Goal: Transaction & Acquisition: Purchase product/service

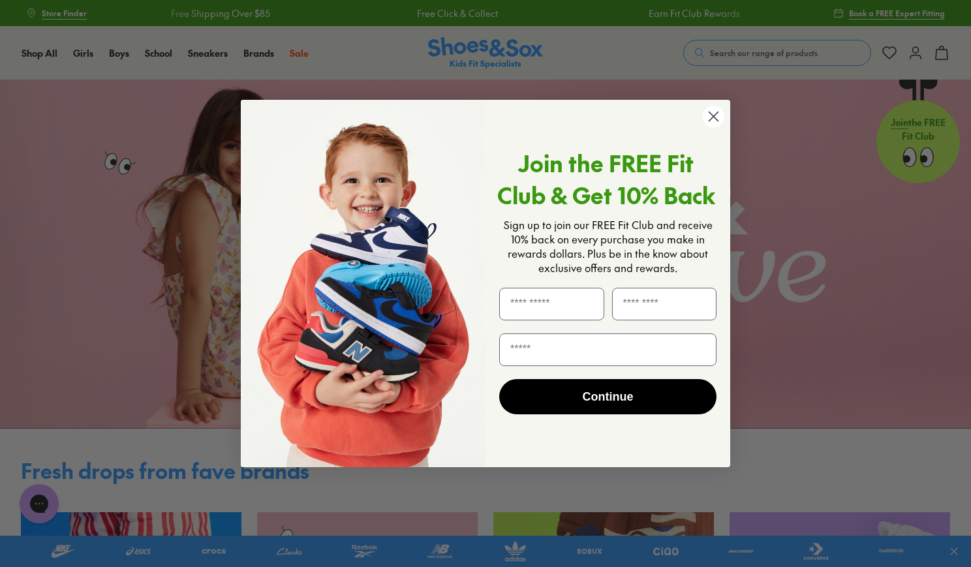
click at [713, 115] on circle "Close dialog" at bounding box center [714, 117] width 22 height 22
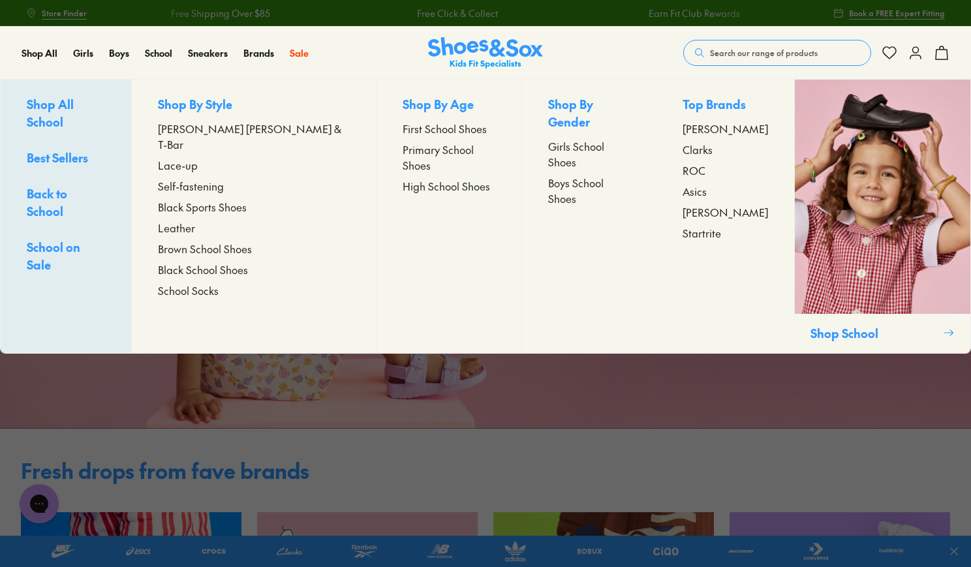
click at [403, 178] on span "High School Shoes" at bounding box center [446, 186] width 87 height 16
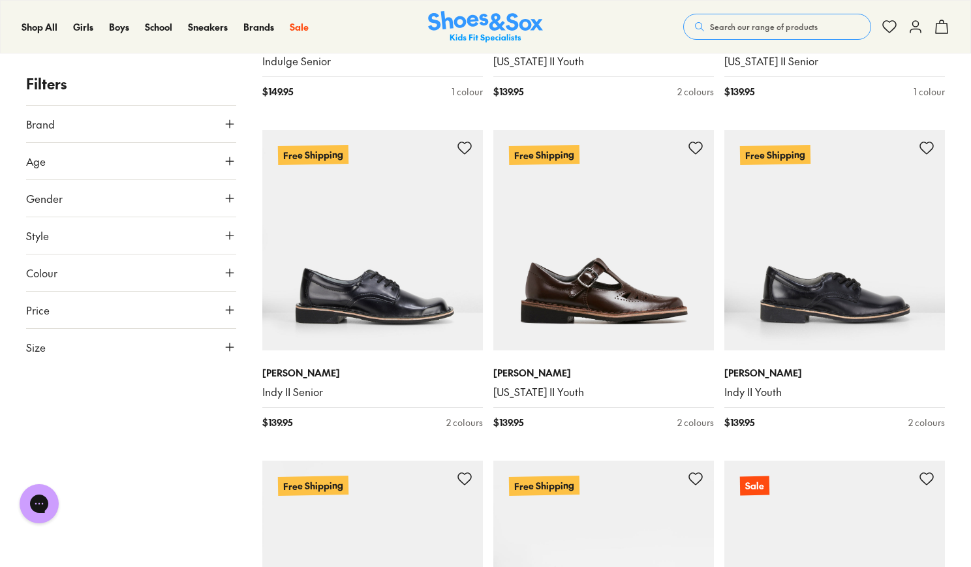
scroll to position [2781, 0]
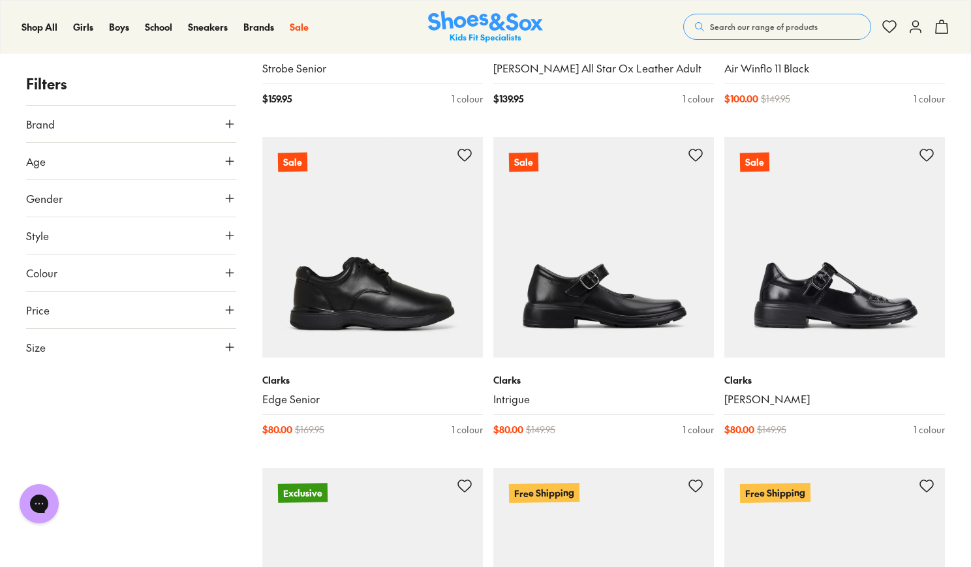
scroll to position [3438, 0]
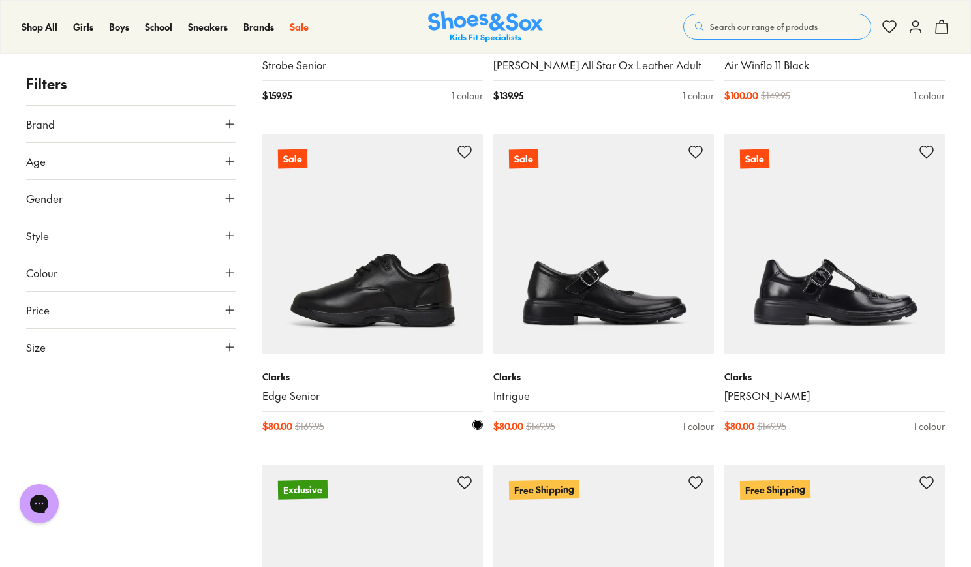
click at [344, 281] on img at bounding box center [372, 244] width 221 height 221
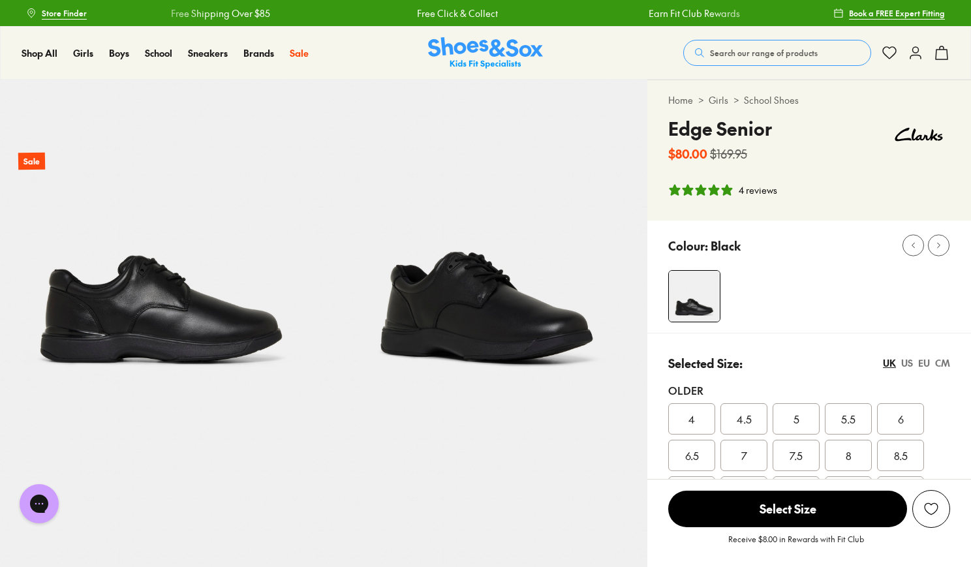
select select "*"
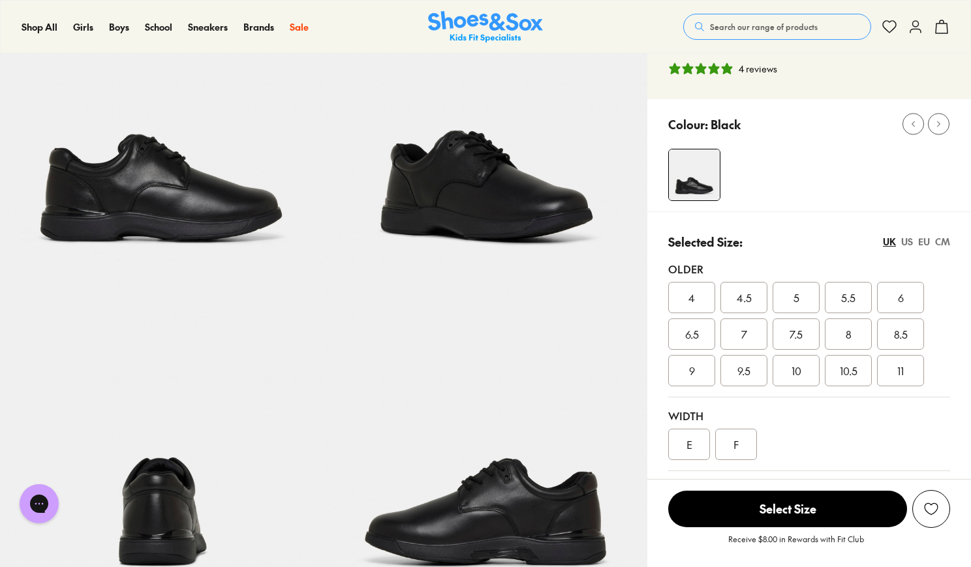
scroll to position [121, 0]
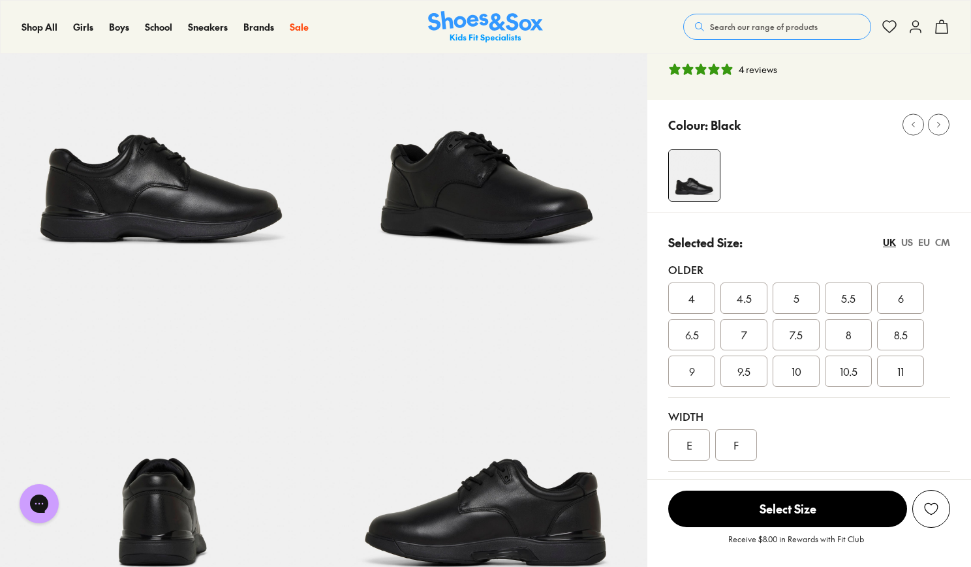
click at [908, 243] on div "US" at bounding box center [907, 243] width 12 height 14
click at [747, 331] on span "8" at bounding box center [744, 335] width 6 height 16
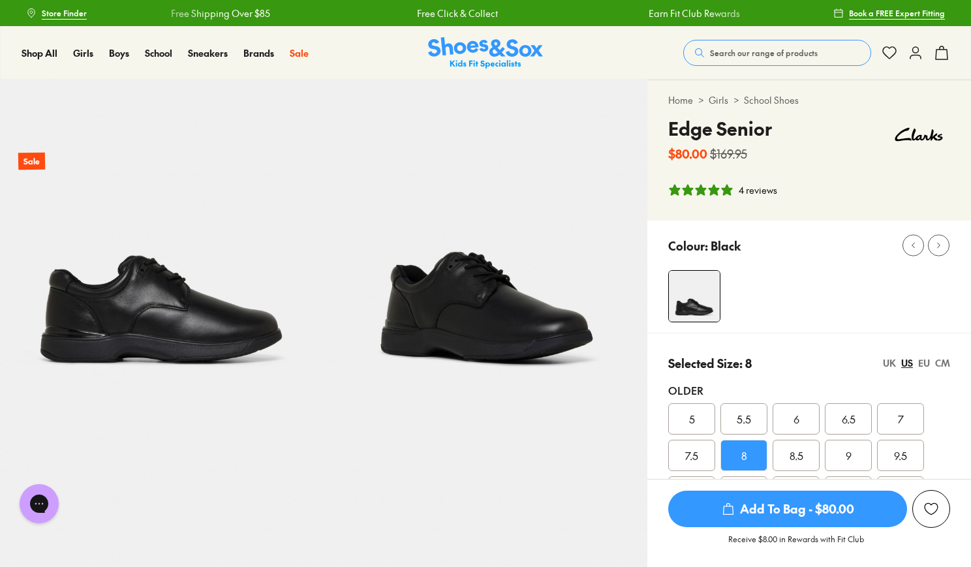
click at [478, 16] on link "Free Click & Collect" at bounding box center [456, 14] width 81 height 14
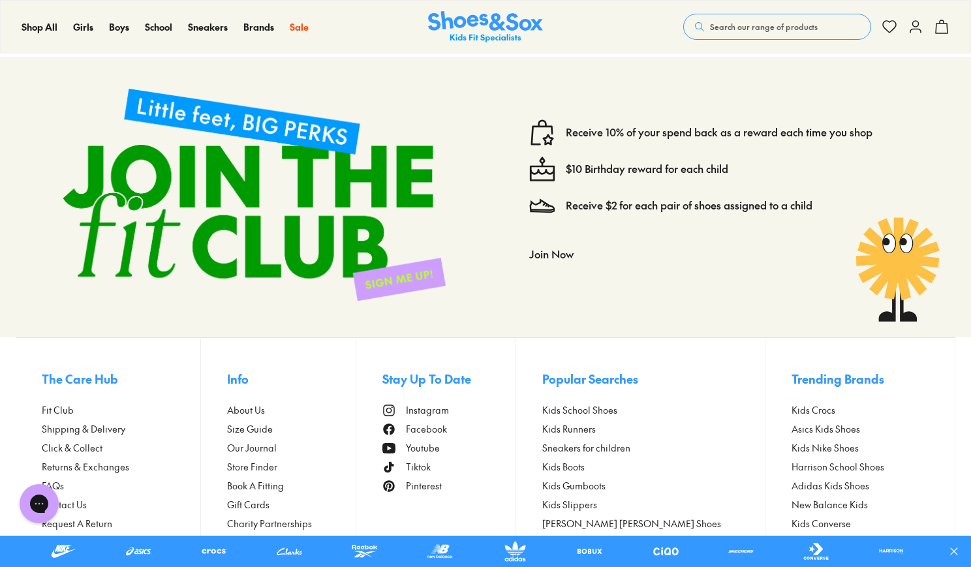
scroll to position [1115, 0]
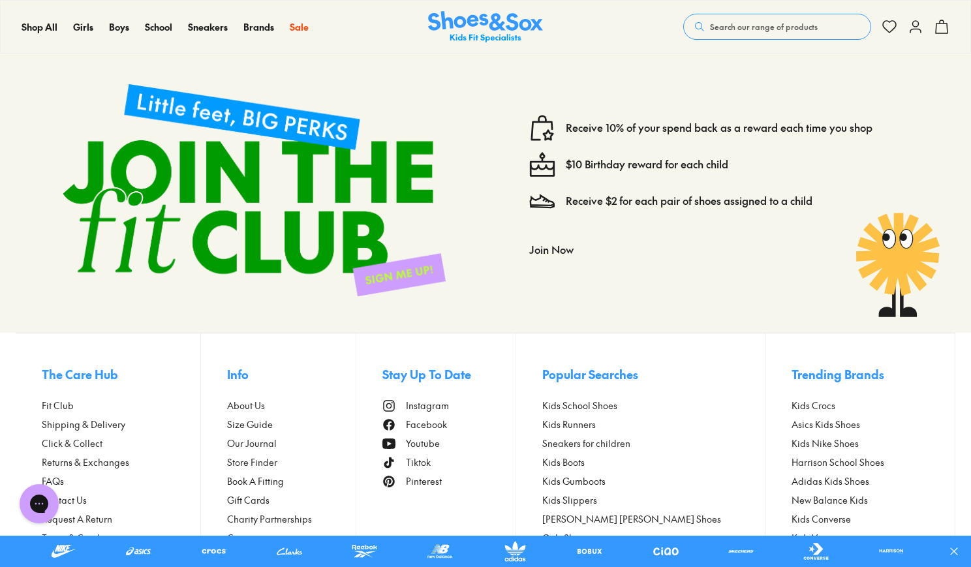
click at [76, 437] on span "Click & Collect" at bounding box center [72, 444] width 61 height 14
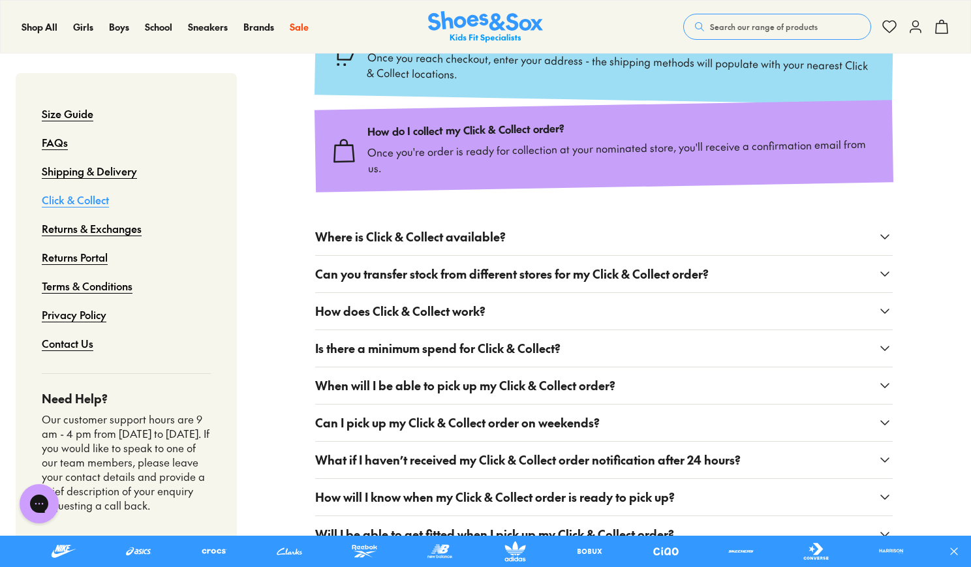
scroll to position [376, 0]
click at [117, 240] on link "Returns & Exchanges" at bounding box center [92, 228] width 100 height 29
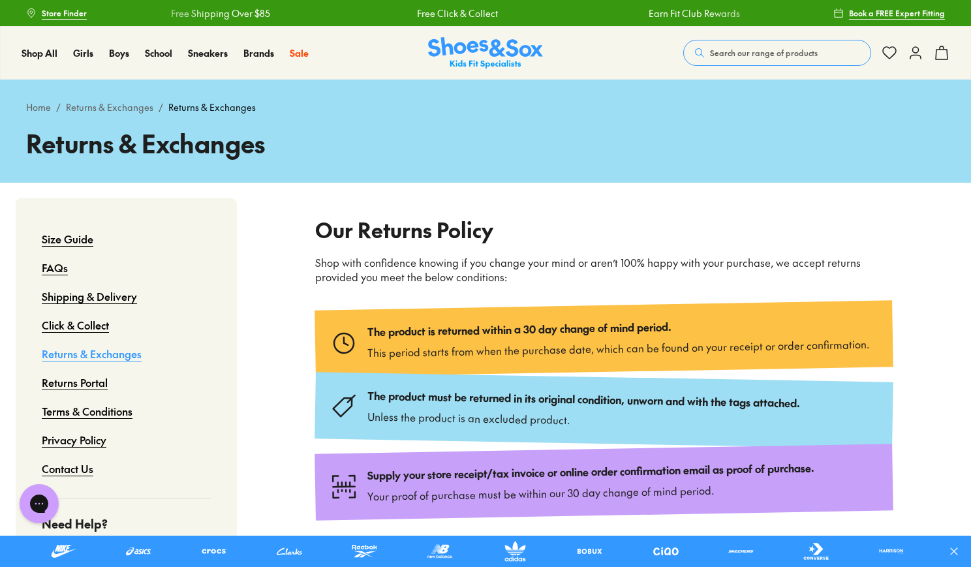
click at [67, 12] on span "Store Finder" at bounding box center [64, 13] width 45 height 12
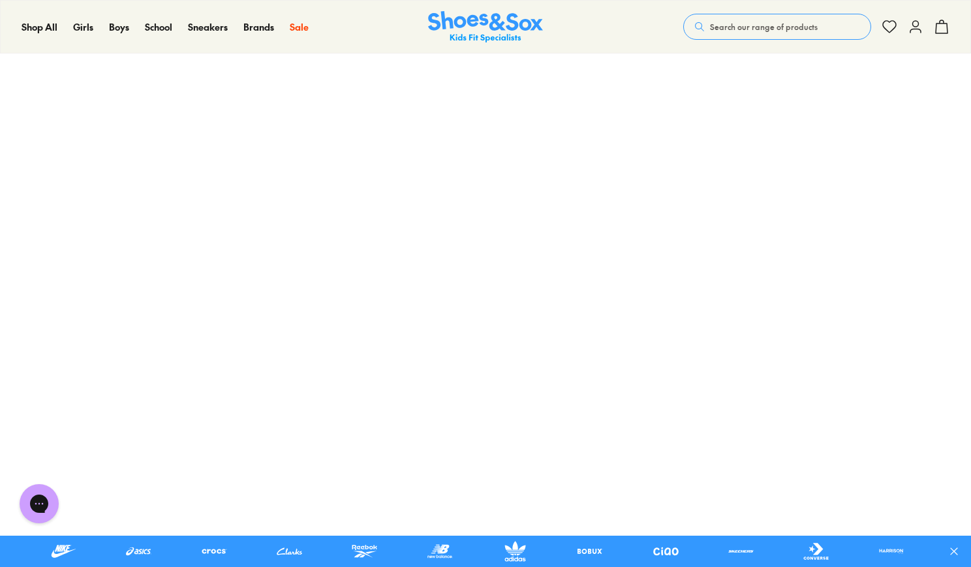
scroll to position [134, 0]
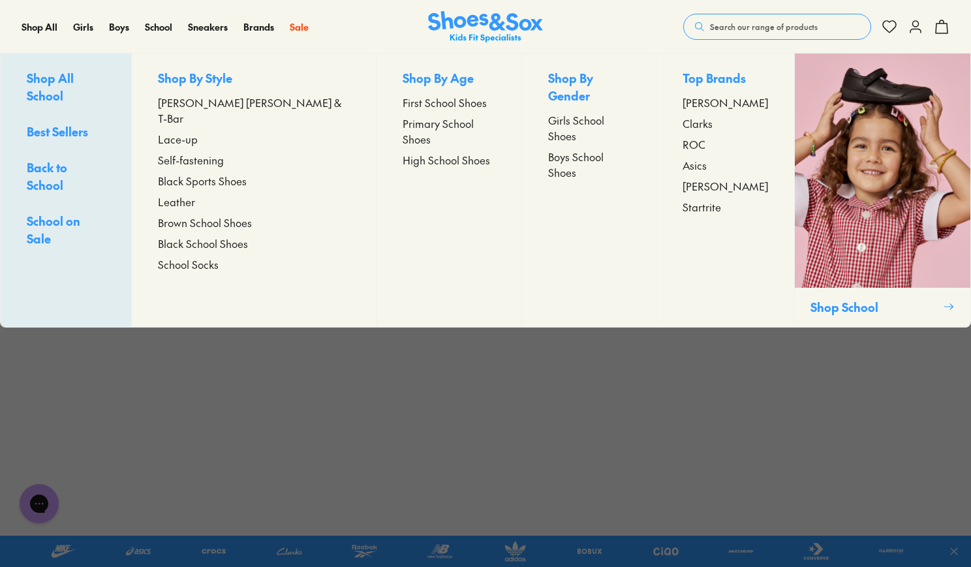
click at [548, 149] on span "Boys School Shoes" at bounding box center [589, 164] width 82 height 31
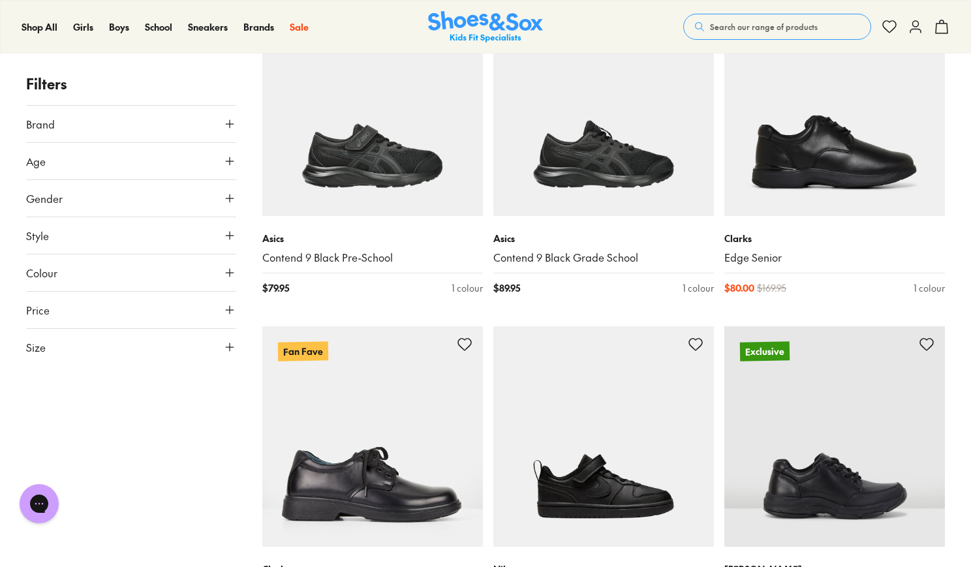
scroll to position [308, 0]
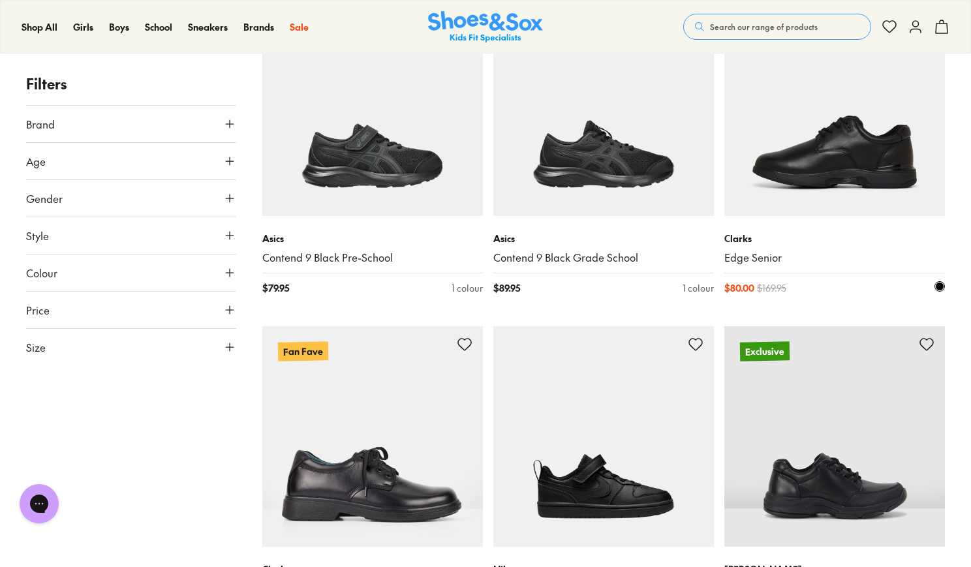
click at [859, 174] on img at bounding box center [834, 105] width 221 height 221
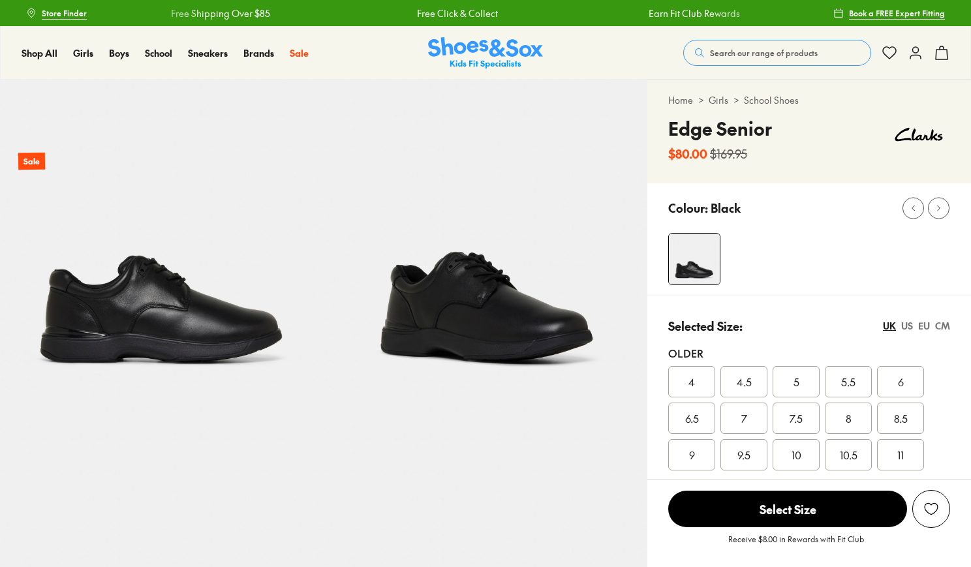
select select "*"
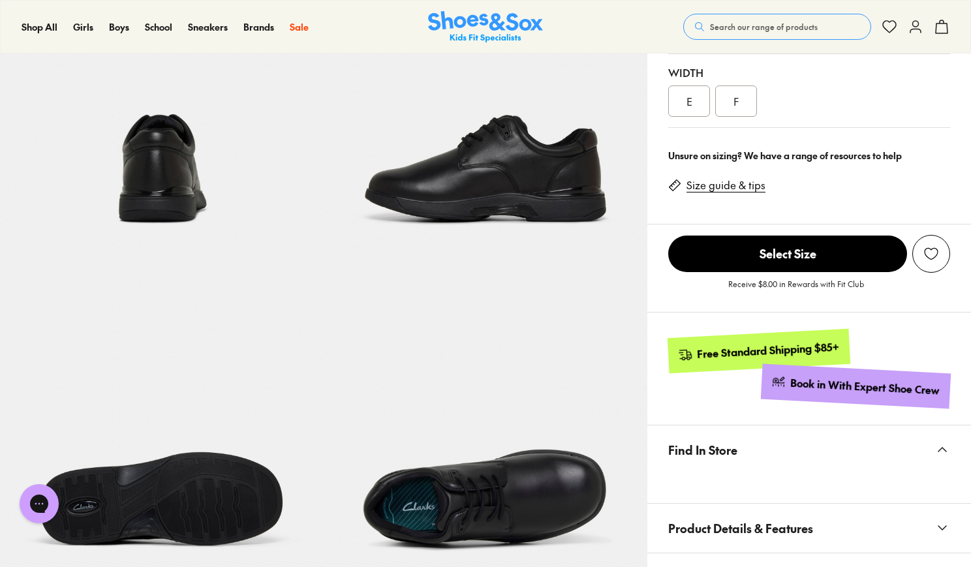
scroll to position [464, 0]
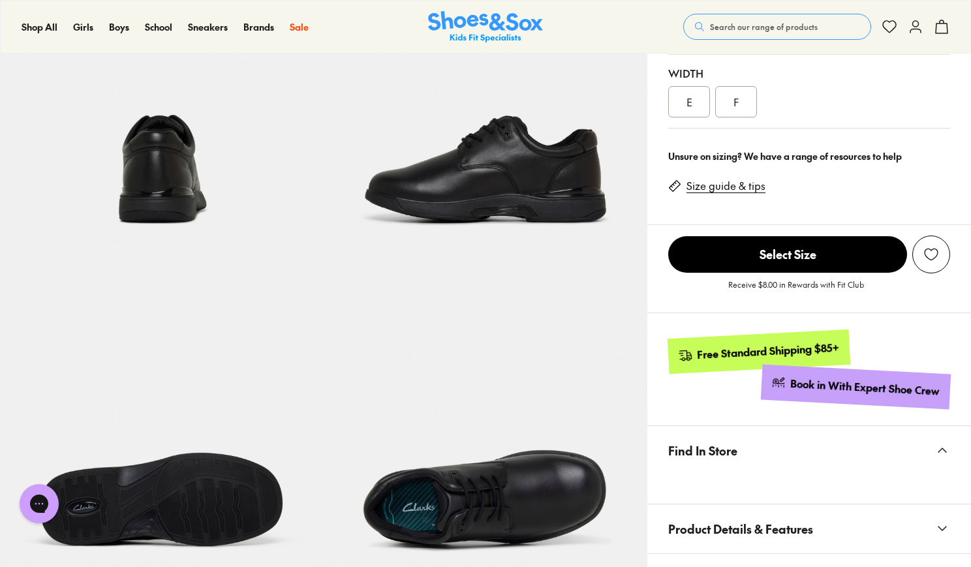
click at [600, 461] on img at bounding box center [486, 425] width 324 height 324
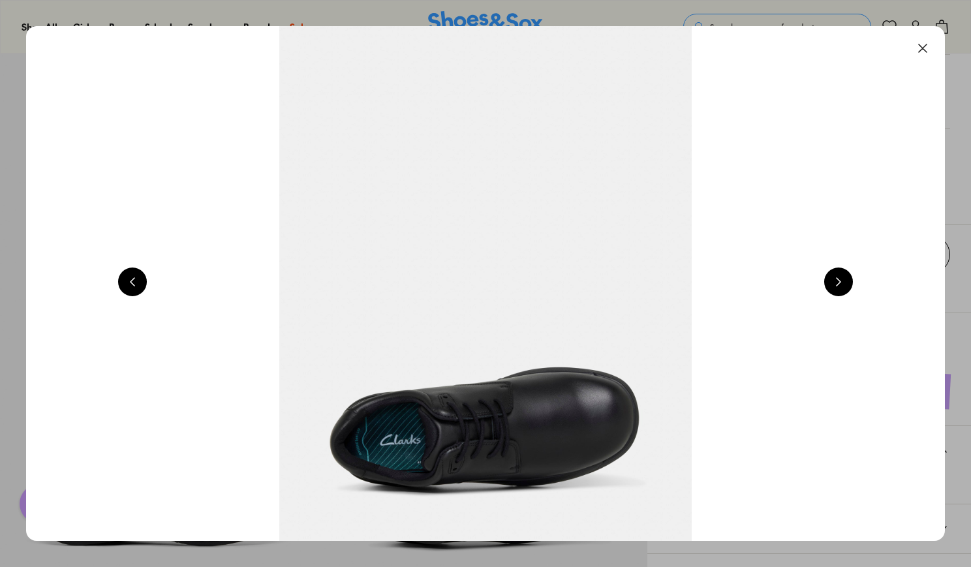
scroll to position [0, 5545]
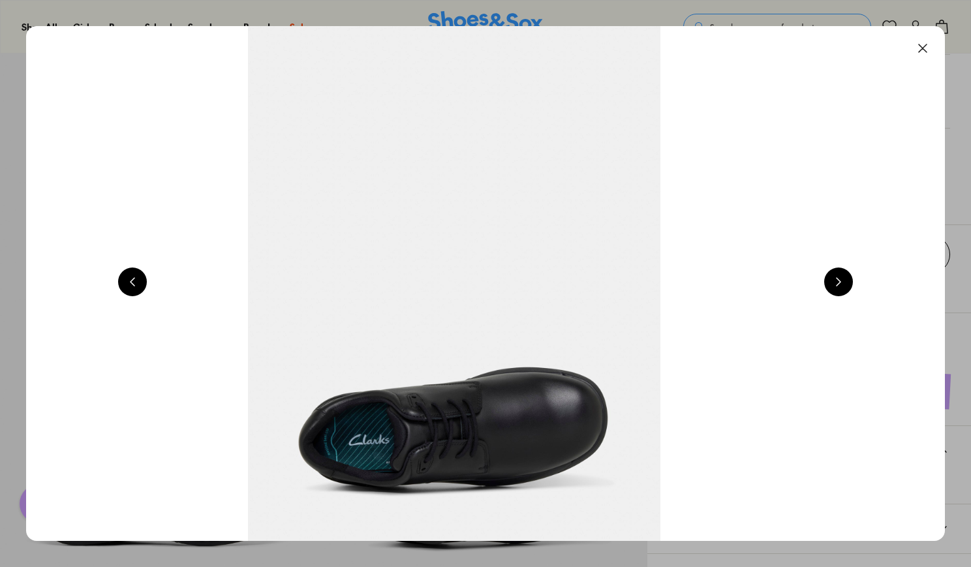
click at [849, 282] on button at bounding box center [838, 282] width 29 height 29
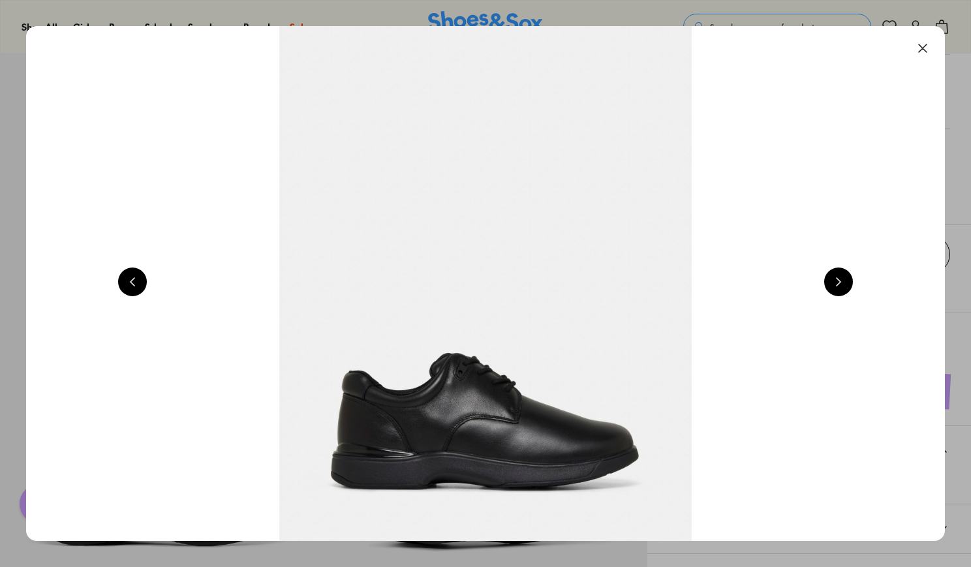
scroll to position [0, 924]
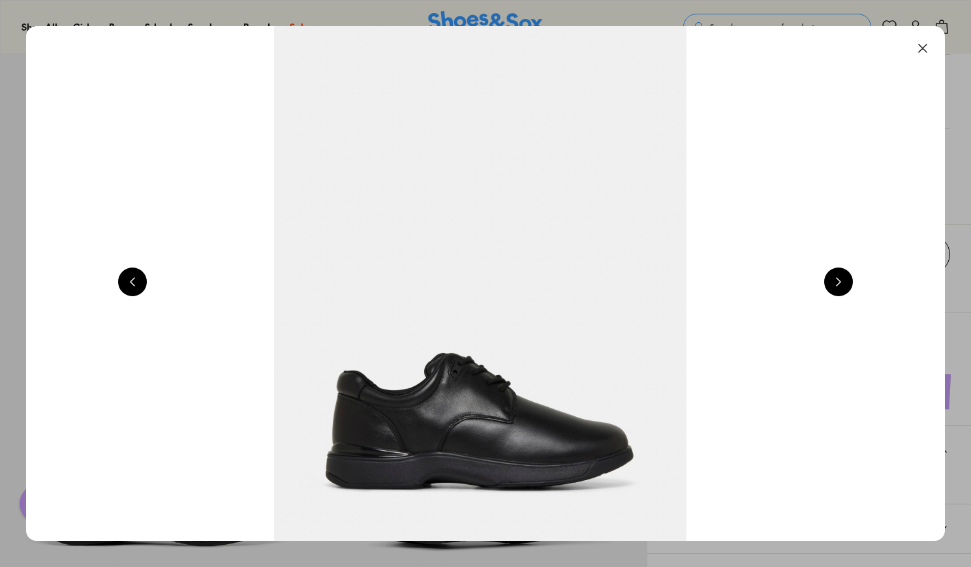
click at [841, 287] on button at bounding box center [838, 282] width 29 height 29
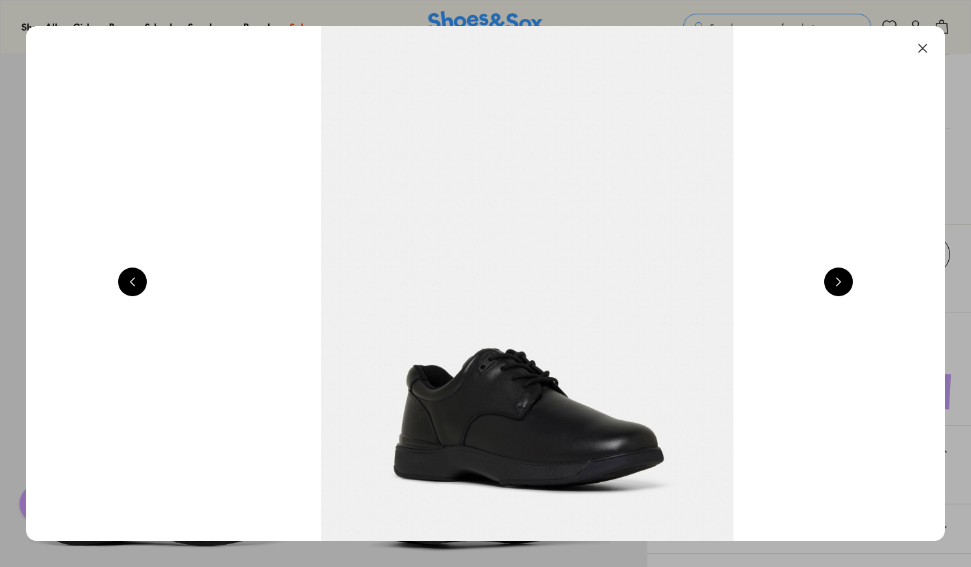
scroll to position [0, 1848]
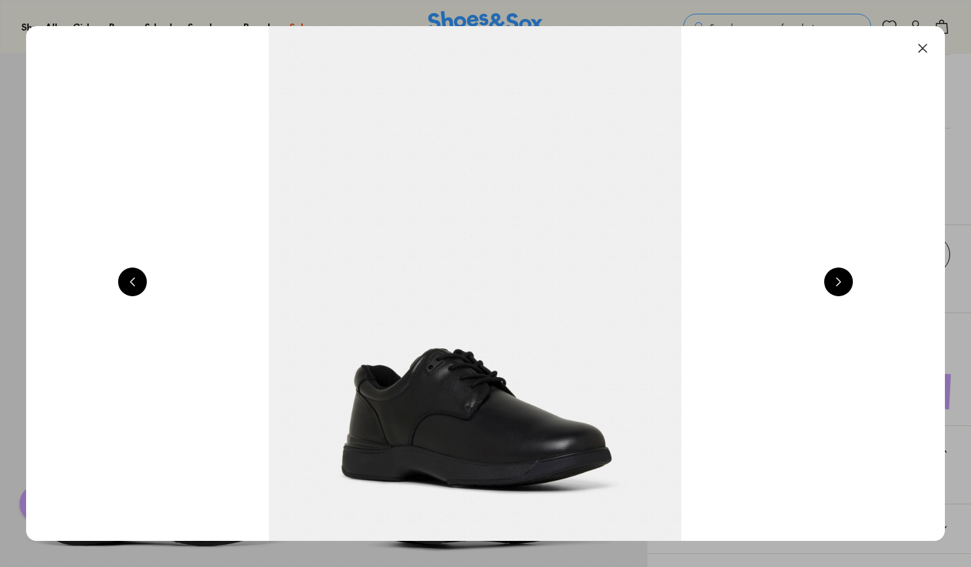
click at [833, 292] on button at bounding box center [838, 282] width 29 height 29
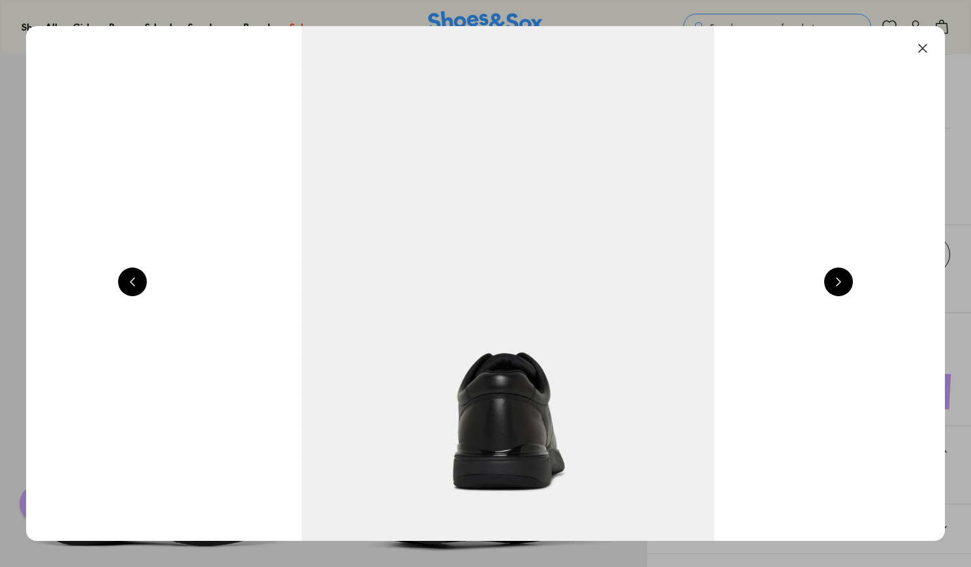
scroll to position [0, 2772]
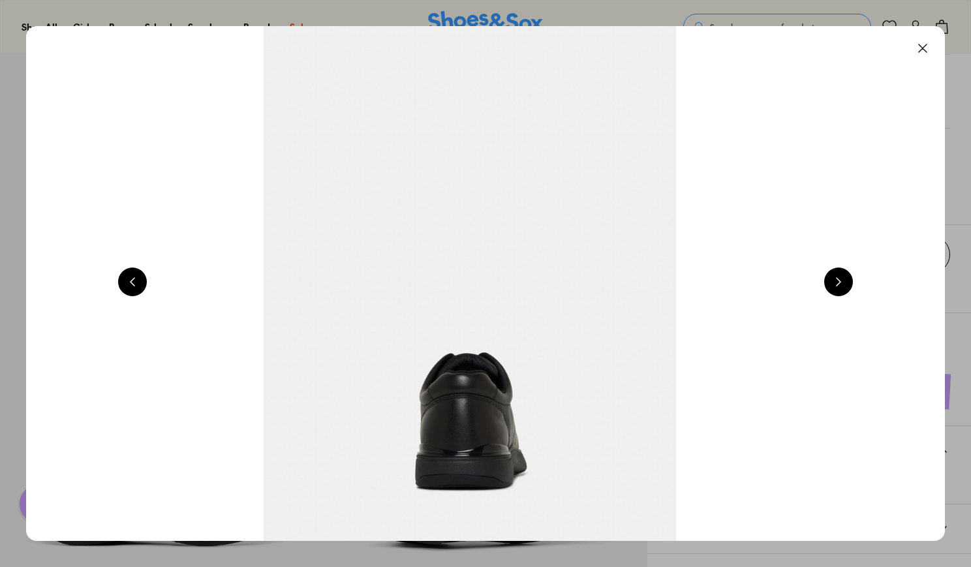
click at [834, 291] on button at bounding box center [838, 282] width 29 height 29
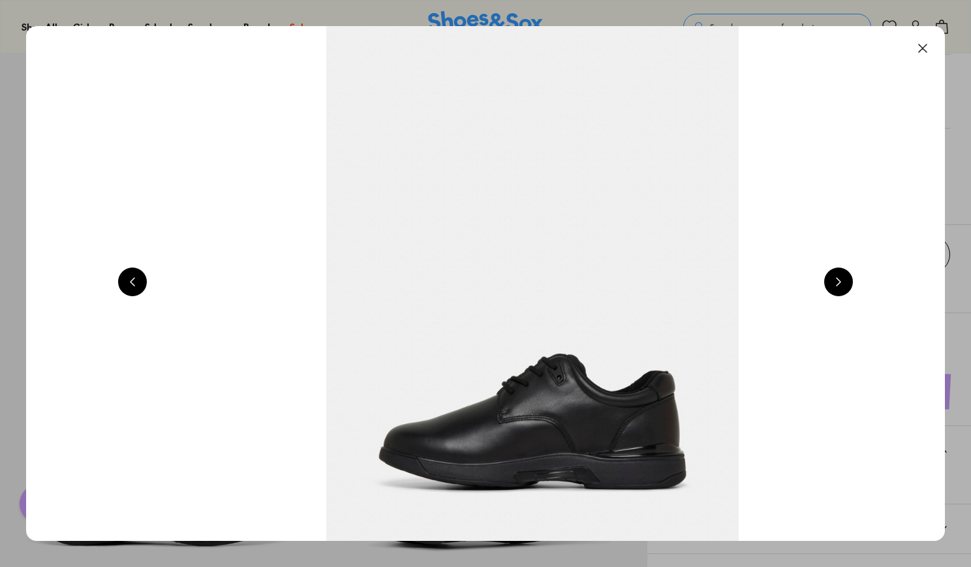
scroll to position [0, 3697]
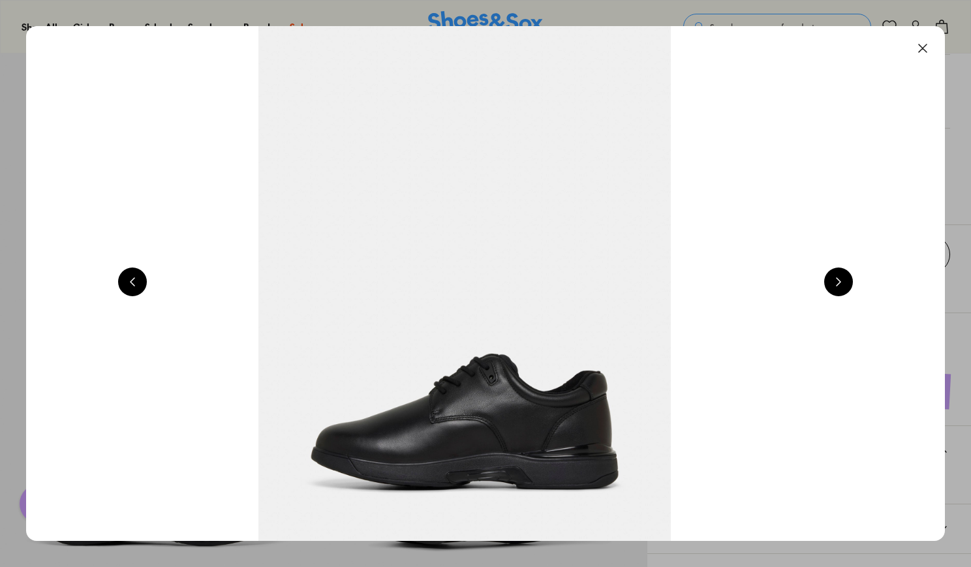
click at [837, 292] on button at bounding box center [838, 282] width 29 height 29
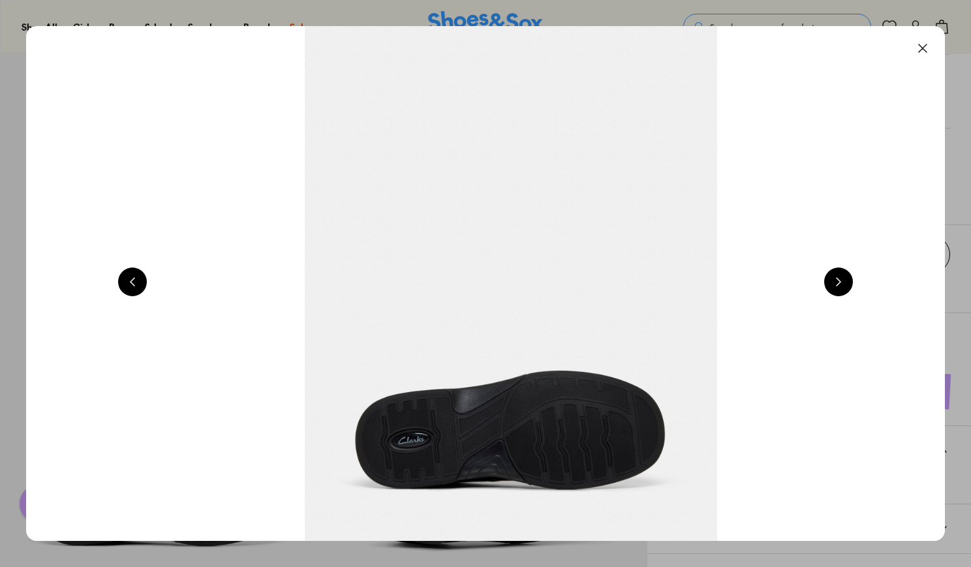
scroll to position [0, 4621]
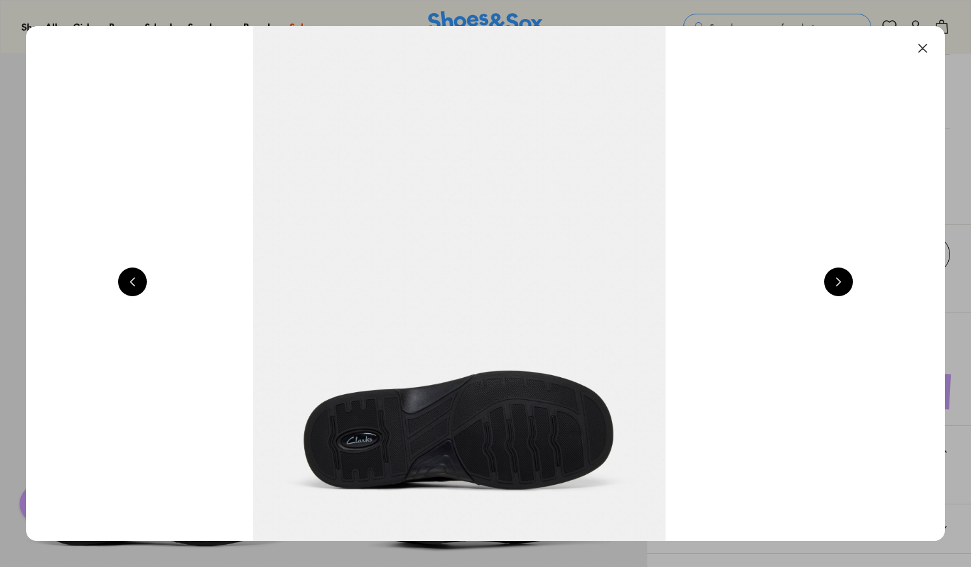
click at [846, 286] on button at bounding box center [838, 282] width 29 height 29
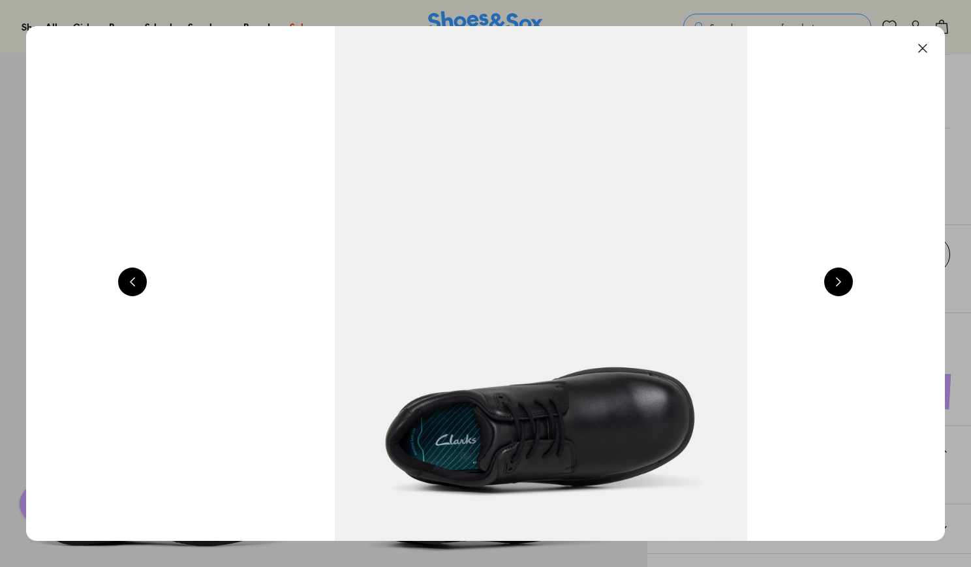
scroll to position [0, 5545]
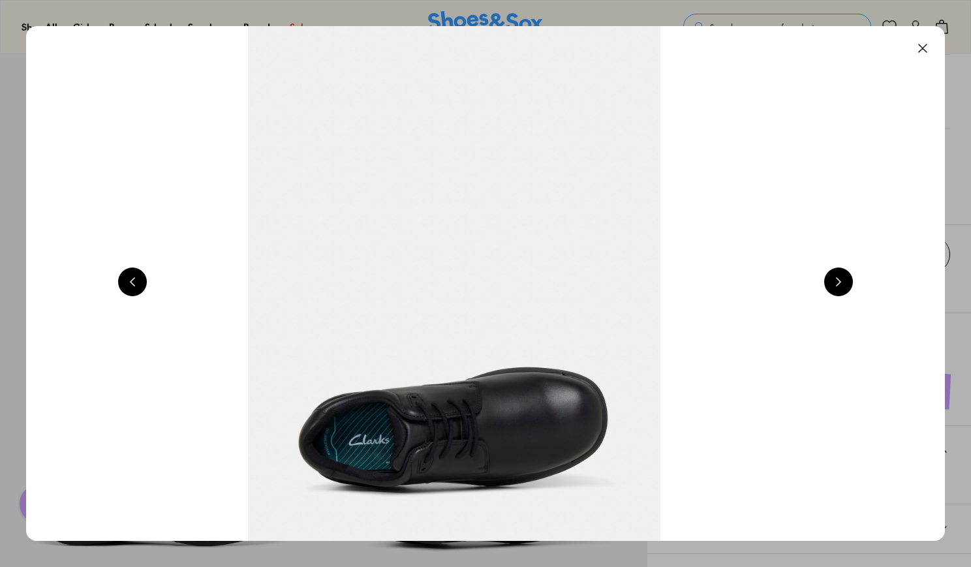
click at [845, 290] on button at bounding box center [838, 282] width 29 height 29
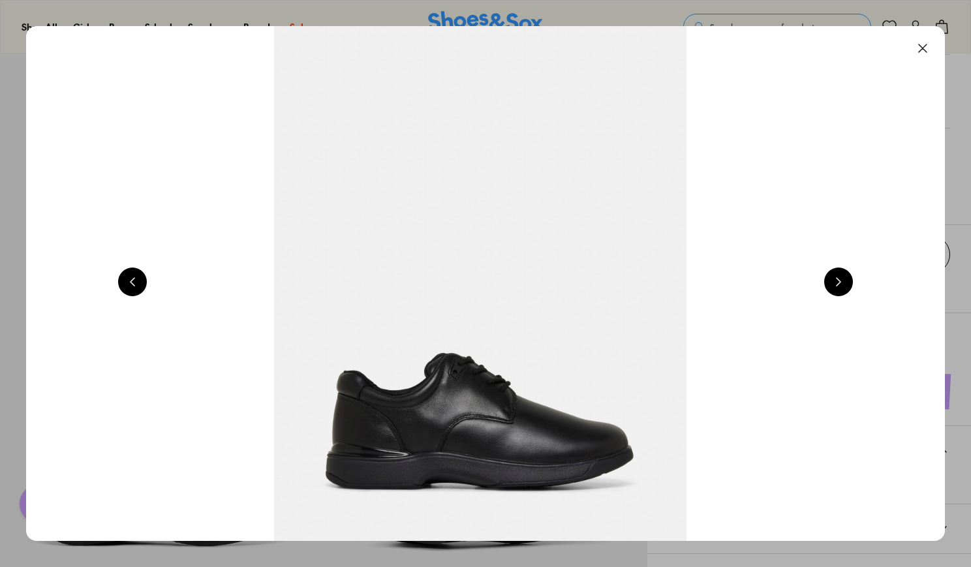
click at [848, 288] on button at bounding box center [838, 282] width 29 height 29
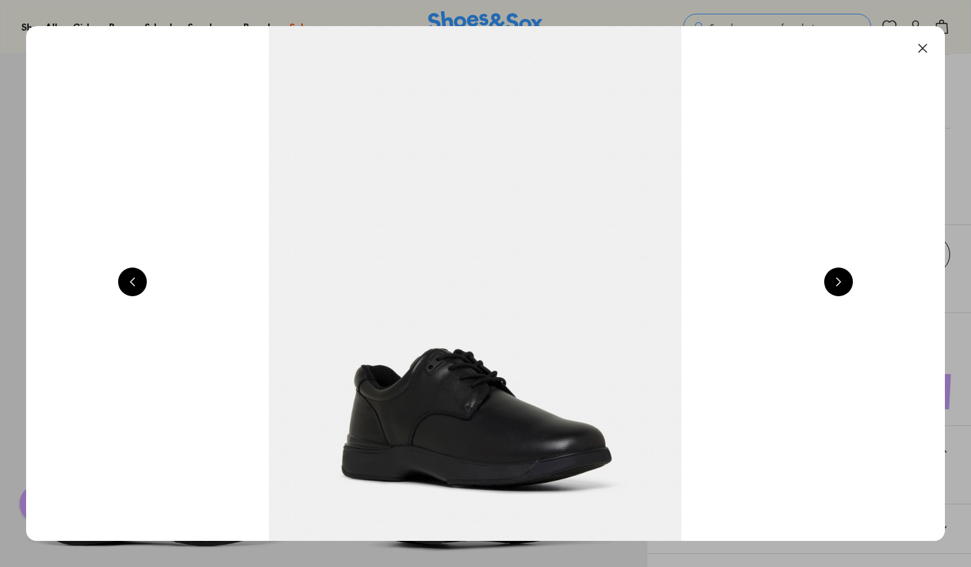
click at [843, 293] on button at bounding box center [838, 282] width 29 height 29
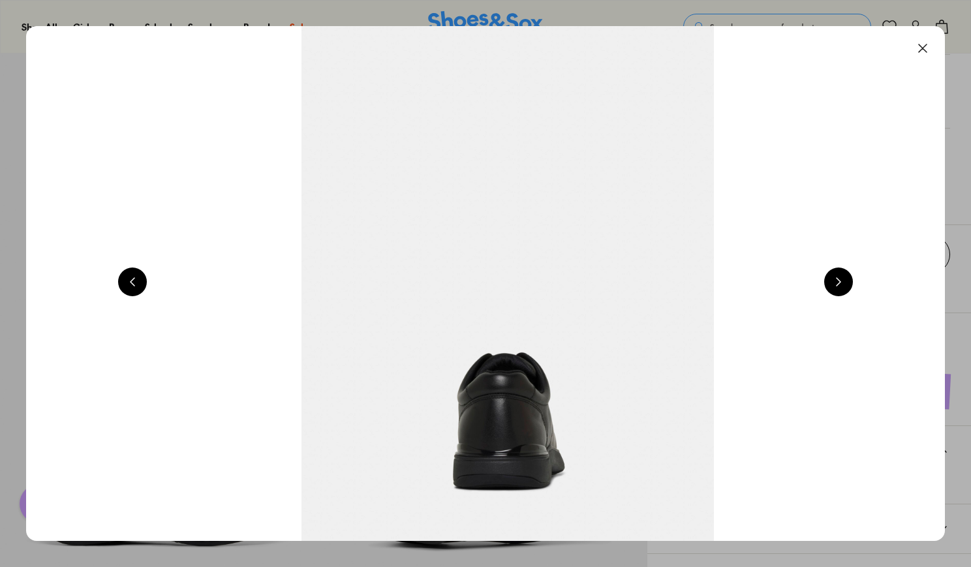
scroll to position [0, 2772]
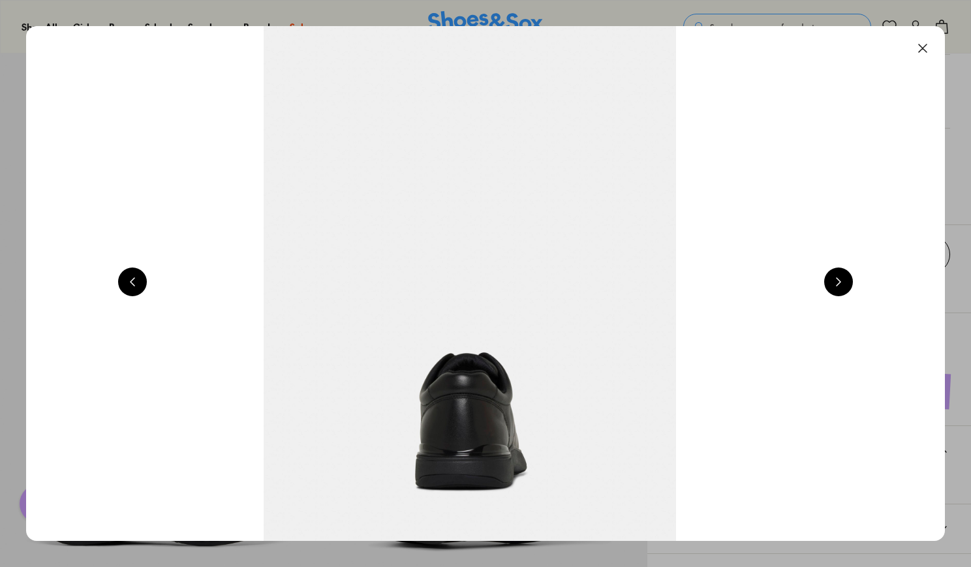
click at [933, 48] on button at bounding box center [922, 48] width 29 height 29
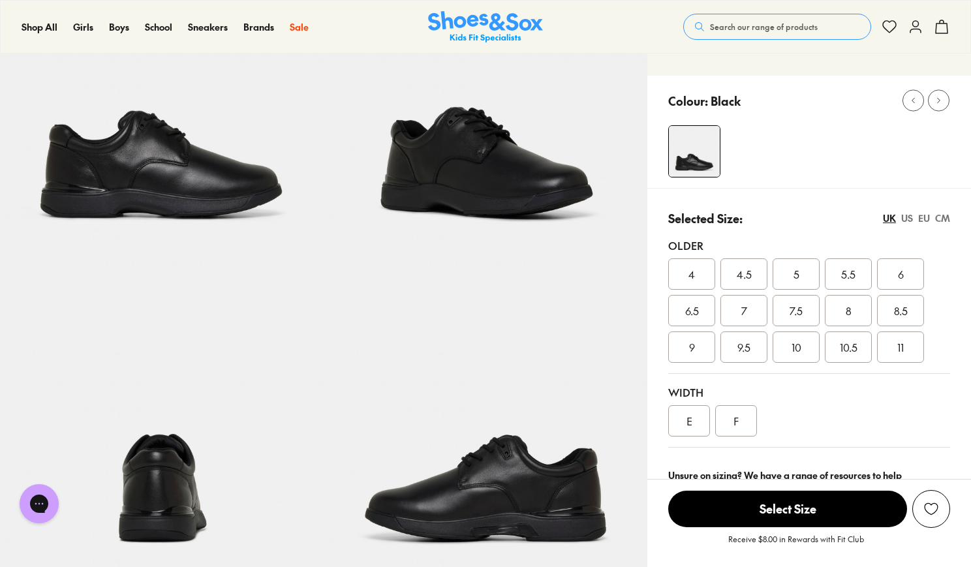
scroll to position [151, 0]
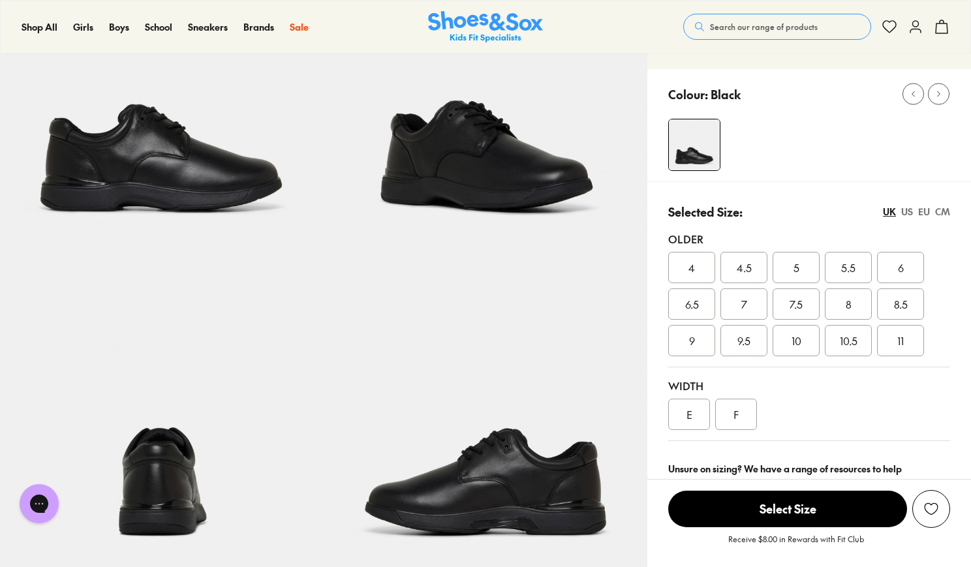
click at [905, 213] on div "US" at bounding box center [907, 212] width 12 height 14
click at [745, 302] on span "8" at bounding box center [744, 304] width 6 height 16
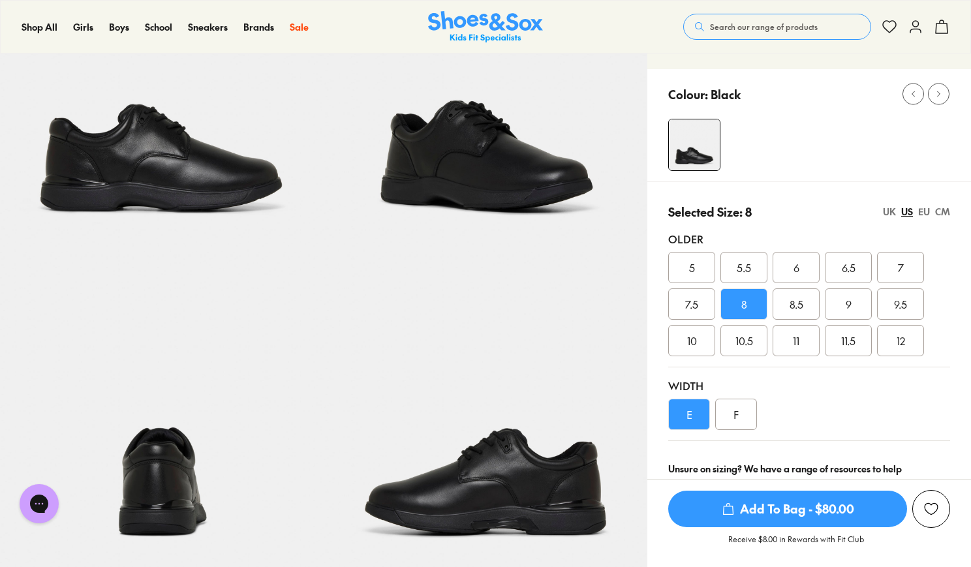
click at [804, 511] on span "Add To Bag - $80.00" at bounding box center [787, 509] width 239 height 37
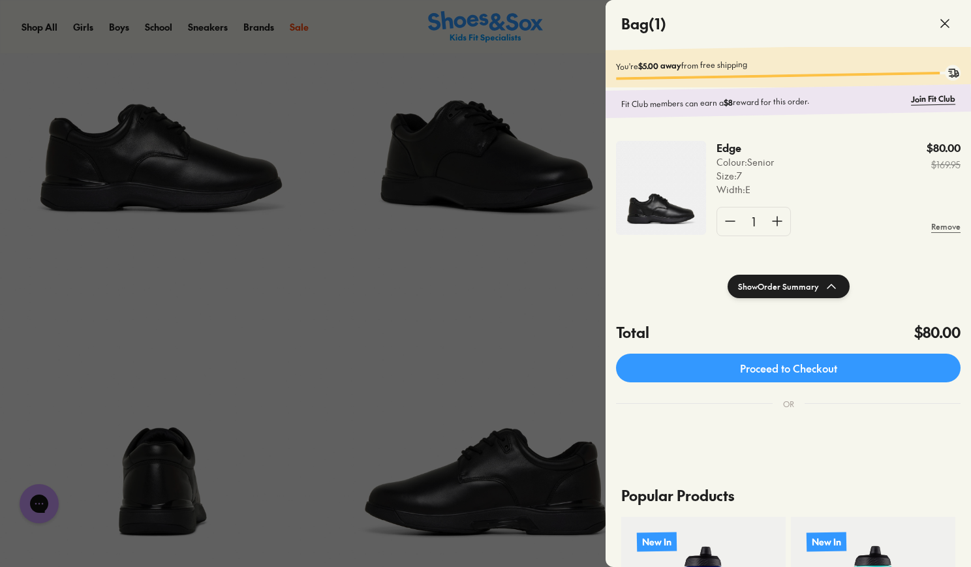
click at [501, 361] on div at bounding box center [485, 283] width 971 height 567
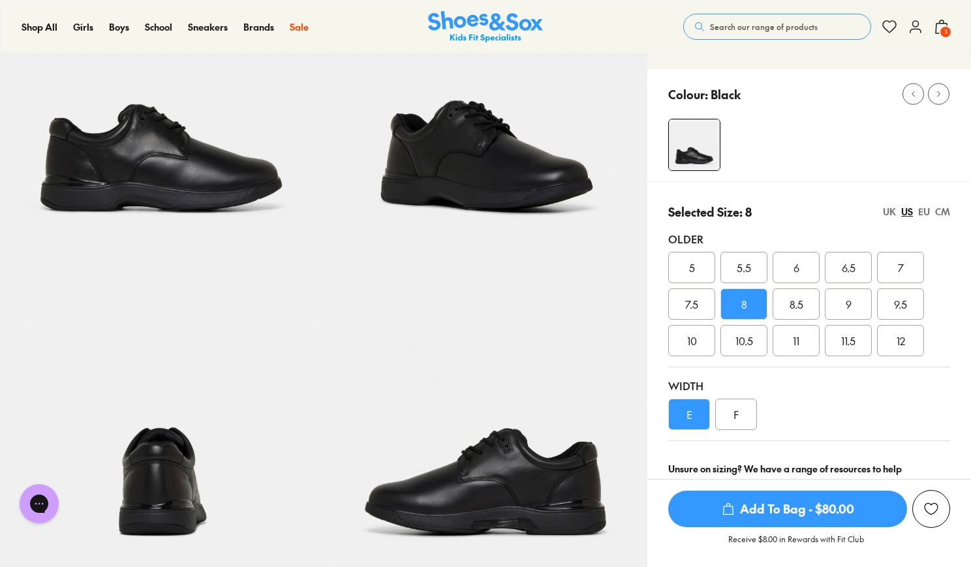
click at [888, 215] on div "UK" at bounding box center [889, 212] width 13 height 14
click at [907, 211] on div "US" at bounding box center [907, 212] width 12 height 14
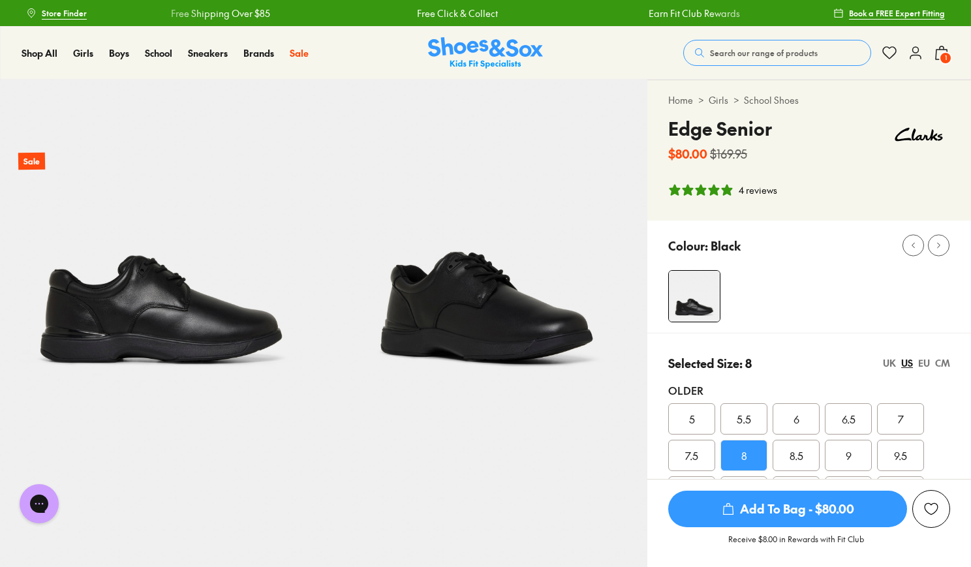
click at [942, 48] on icon at bounding box center [942, 53] width 16 height 16
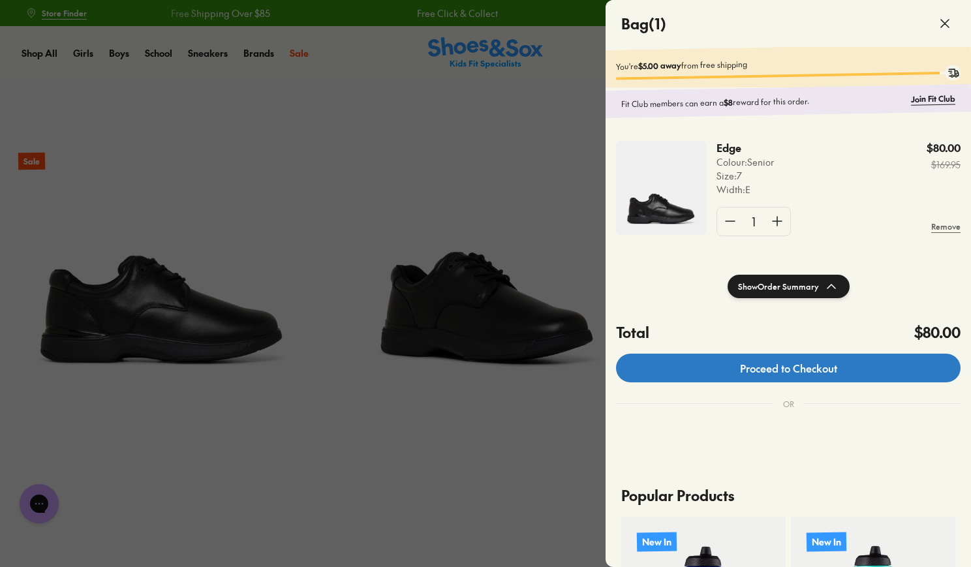
click at [843, 375] on link "Proceed to Checkout" at bounding box center [788, 368] width 345 height 29
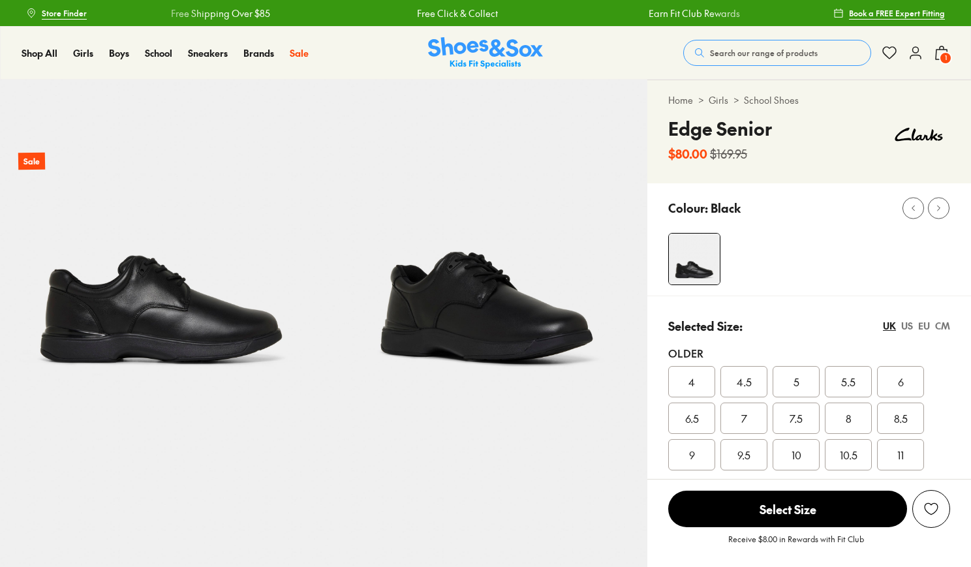
select select "*"
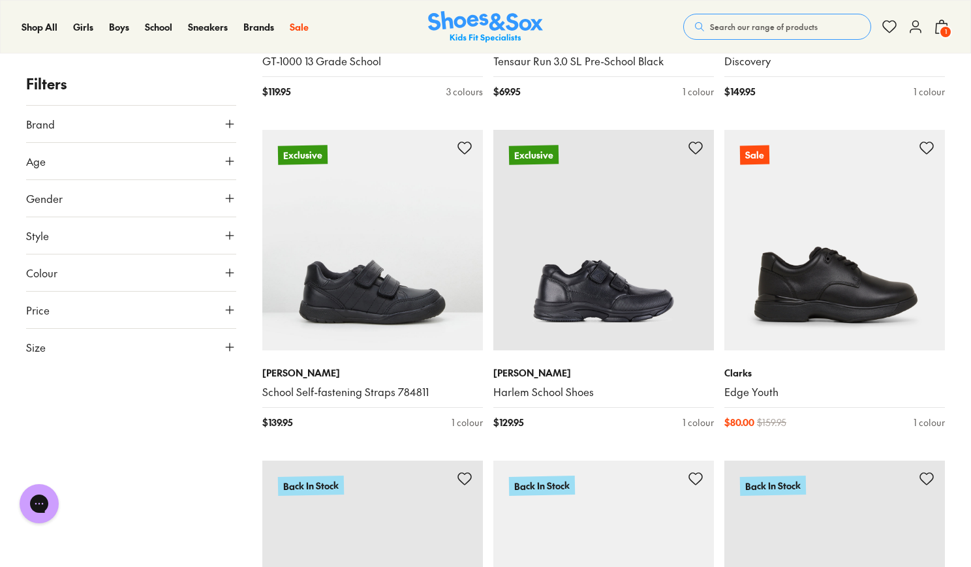
scroll to position [1831, 0]
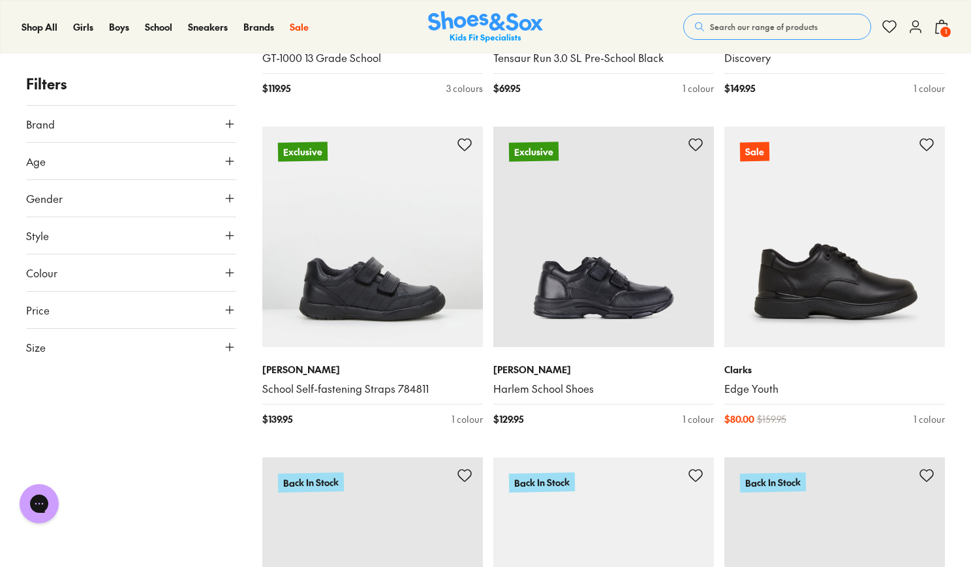
click at [233, 161] on use at bounding box center [230, 161] width 8 height 8
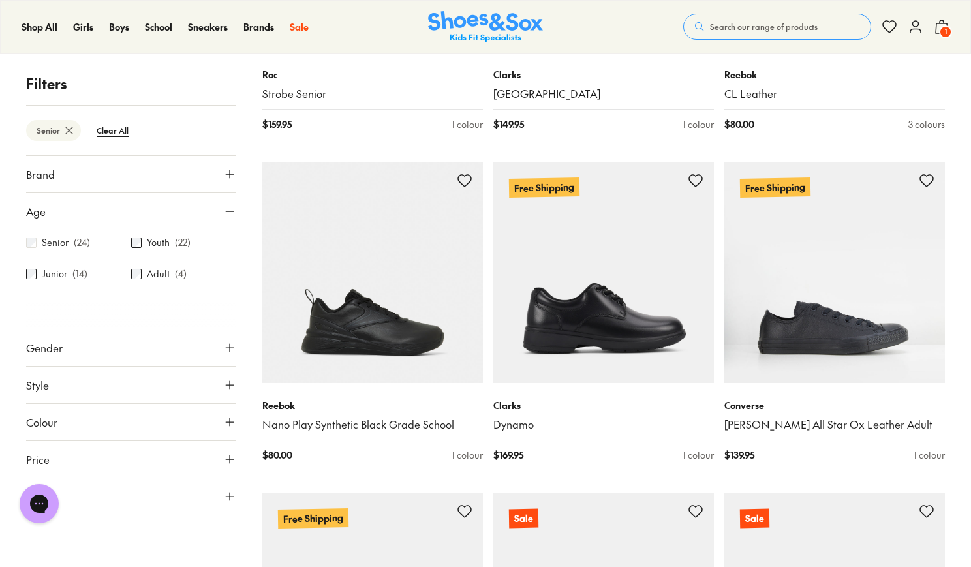
scroll to position [1989, 0]
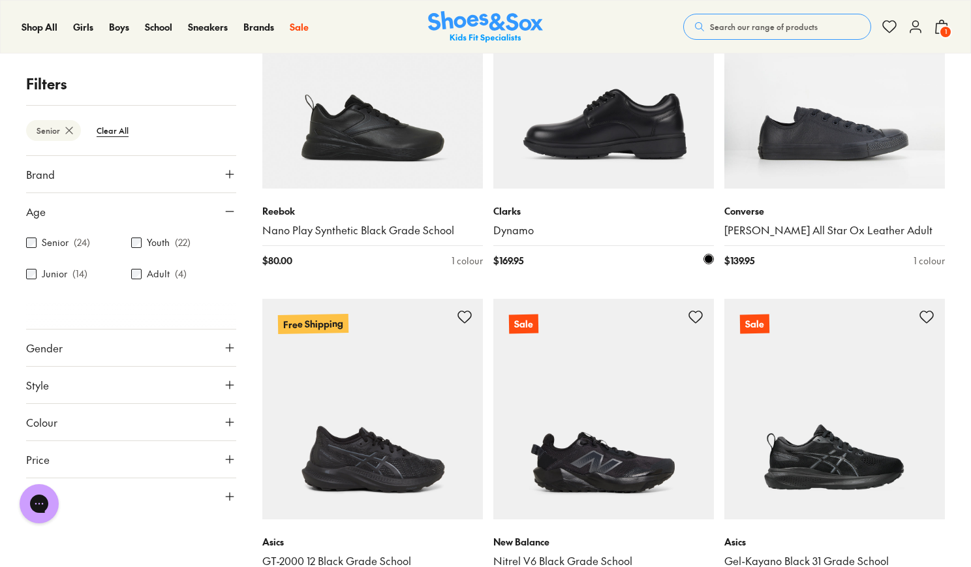
click at [590, 133] on img at bounding box center [603, 78] width 221 height 221
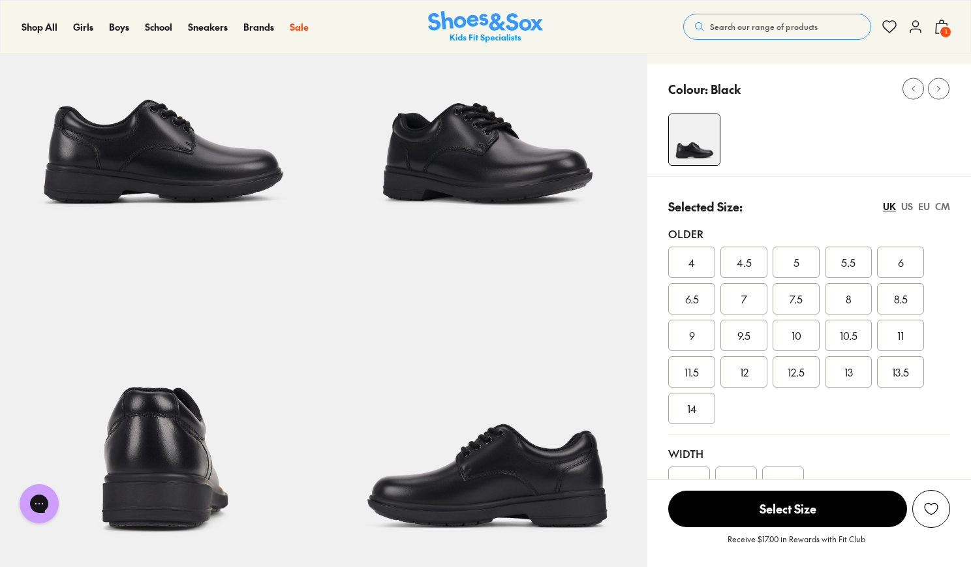
select select "*"
click at [851, 299] on div "8" at bounding box center [848, 298] width 47 height 31
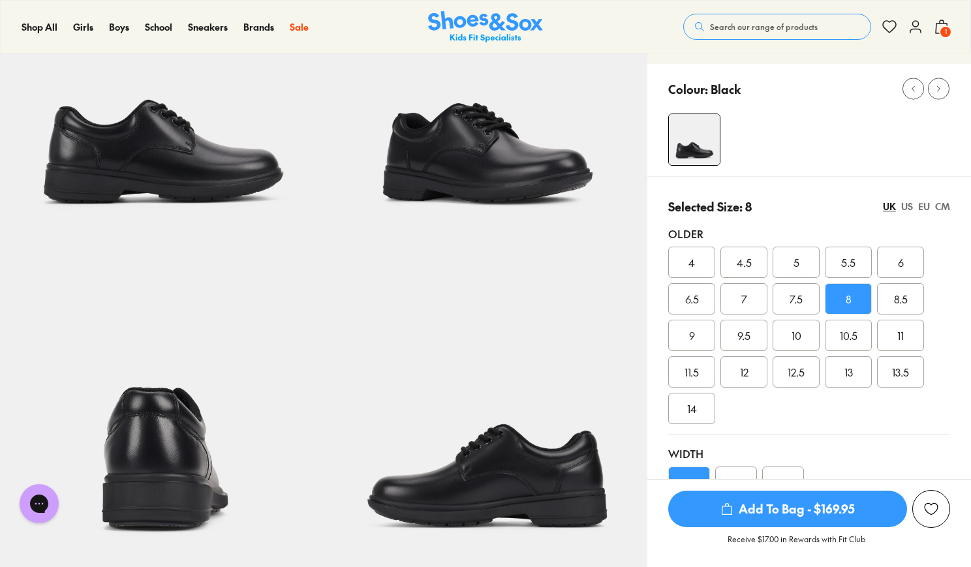
click at [905, 208] on div "US" at bounding box center [907, 207] width 12 height 14
click at [758, 298] on div "8" at bounding box center [744, 298] width 47 height 31
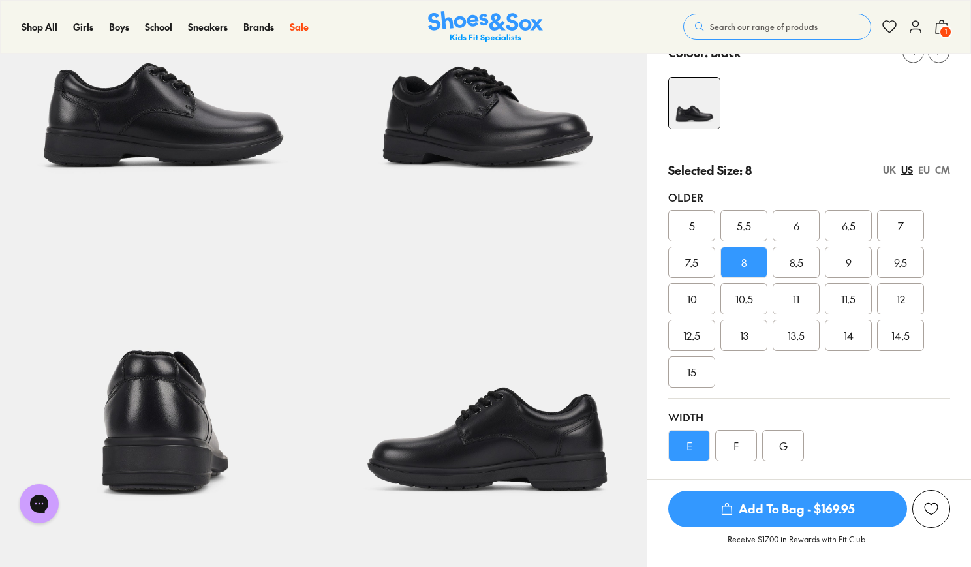
scroll to position [113, 0]
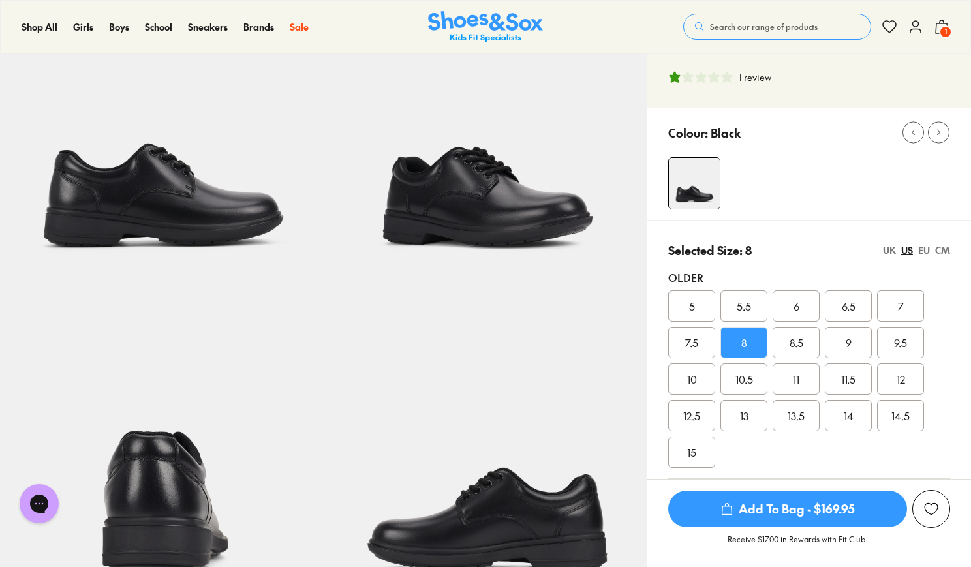
click at [890, 251] on div "UK" at bounding box center [889, 250] width 13 height 14
click at [908, 249] on div "US" at bounding box center [907, 250] width 12 height 14
